Goal: Information Seeking & Learning: Check status

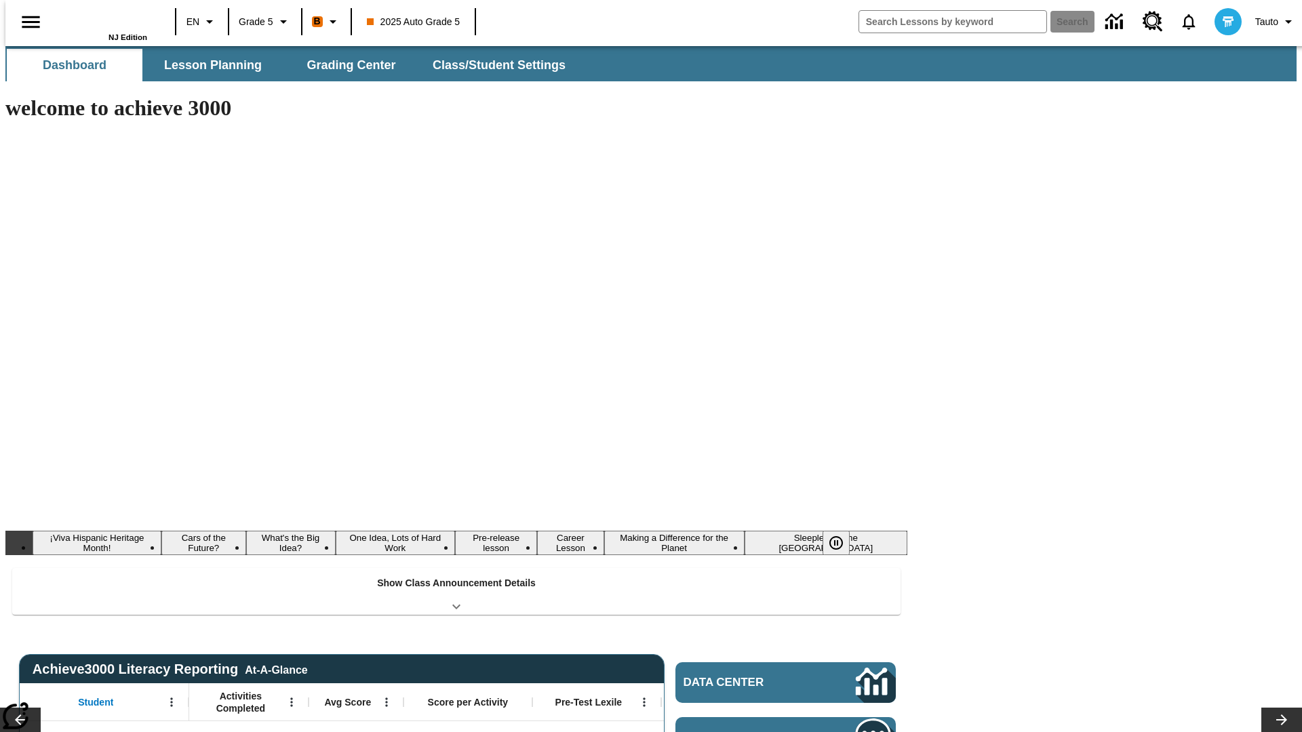
type input "-1"
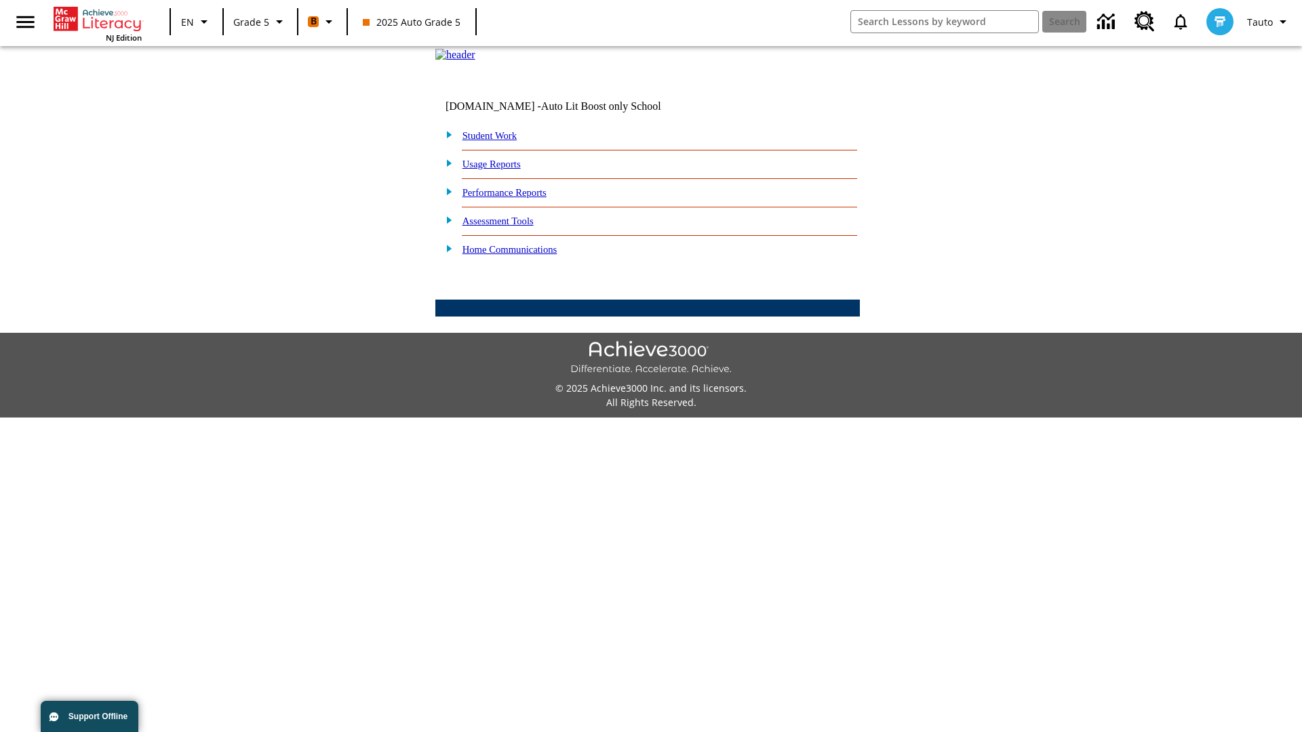
click at [519, 198] on link "Performance Reports" at bounding box center [504, 192] width 84 height 11
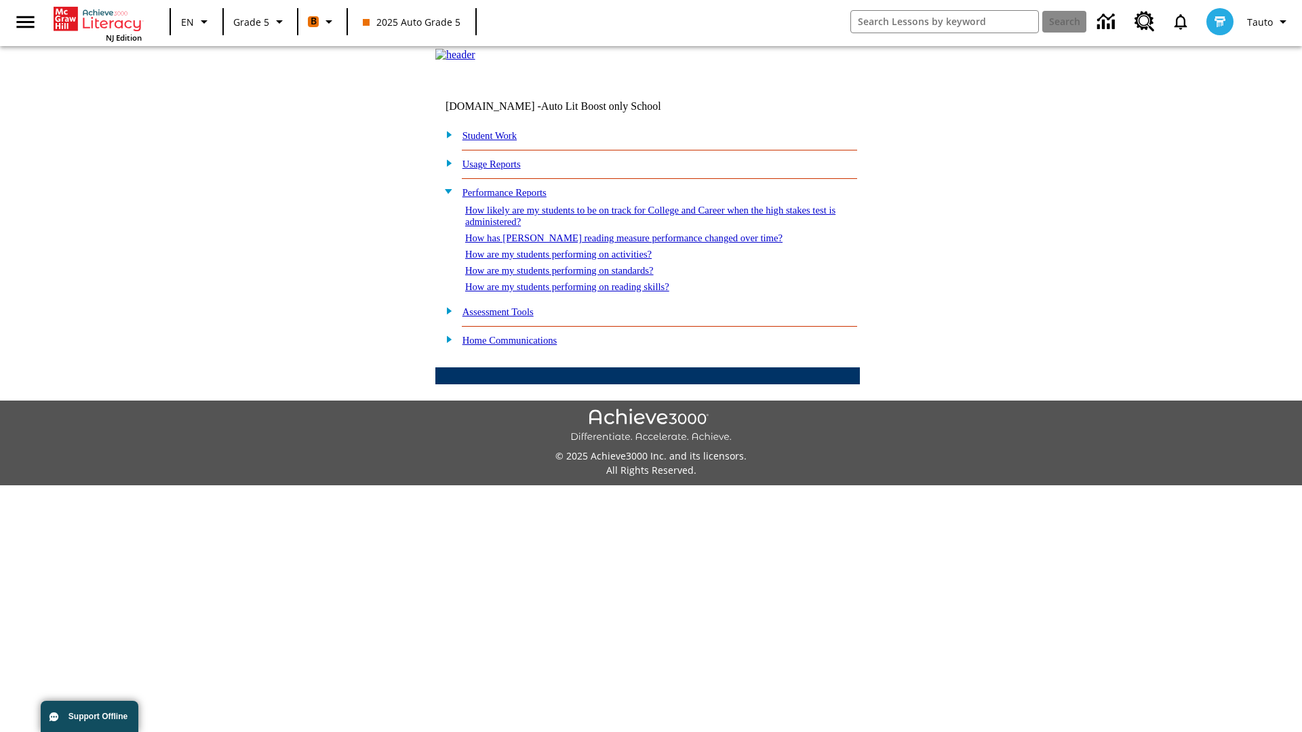
click at [572, 260] on link "How are my students performing on activities?" at bounding box center [558, 254] width 186 height 11
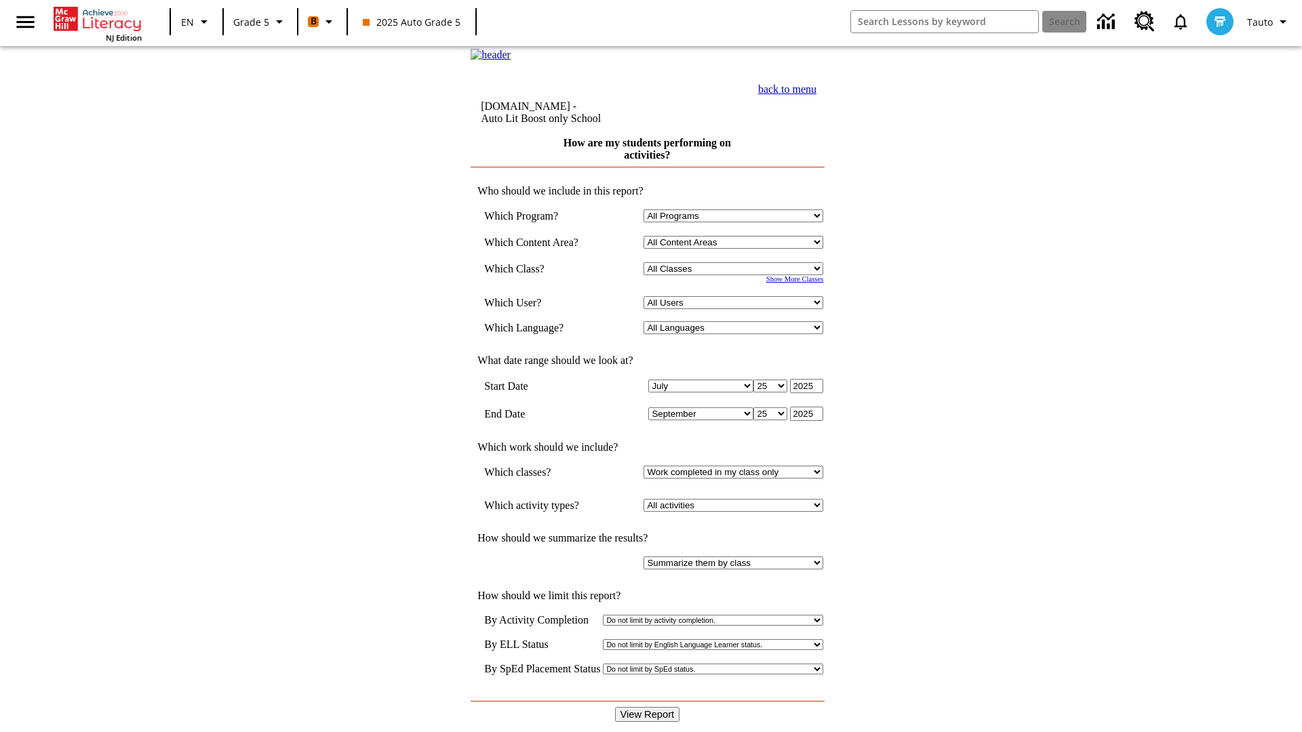
click at [736, 275] on select "Select a Class: All Classes 2025 Auto Grade 5 OL 2025 Auto Grade 6" at bounding box center [734, 268] width 180 height 13
select select "11133131"
